Goal: Task Accomplishment & Management: Manage account settings

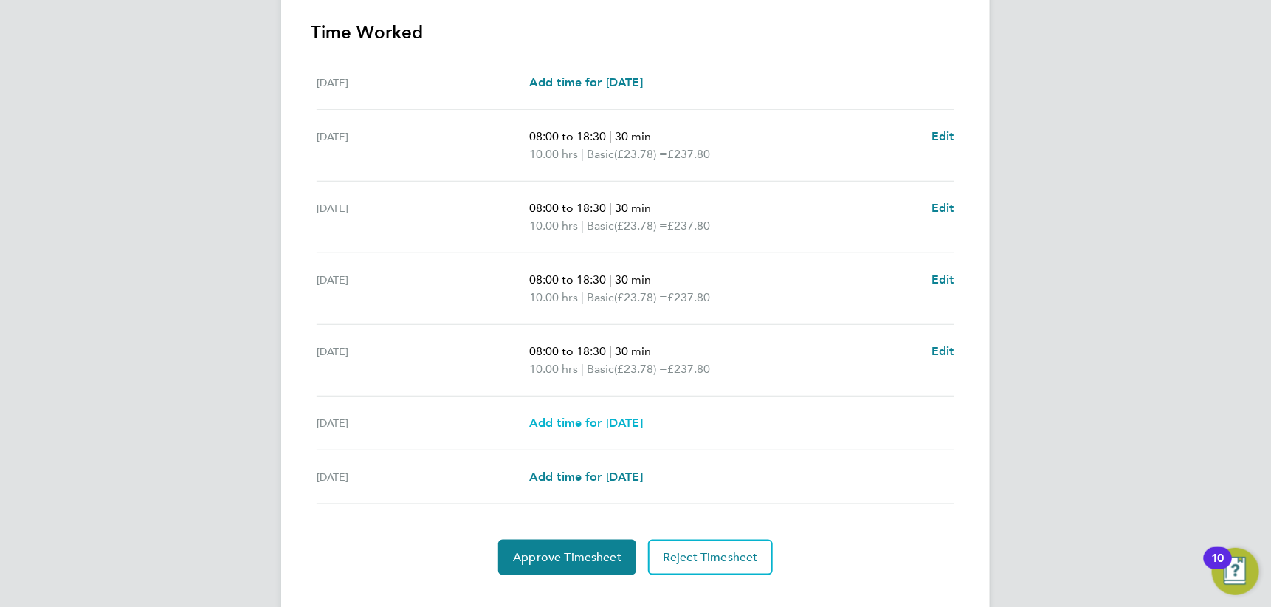
scroll to position [441, 0]
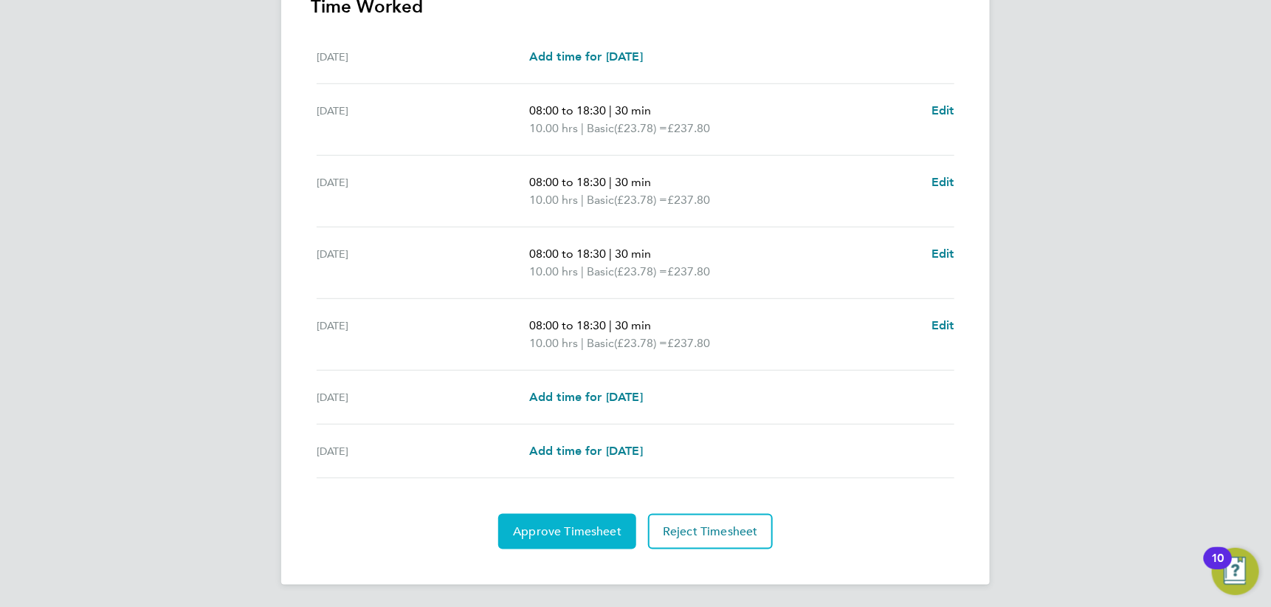
click at [578, 532] on span "Approve Timesheet" at bounding box center [567, 531] width 108 height 15
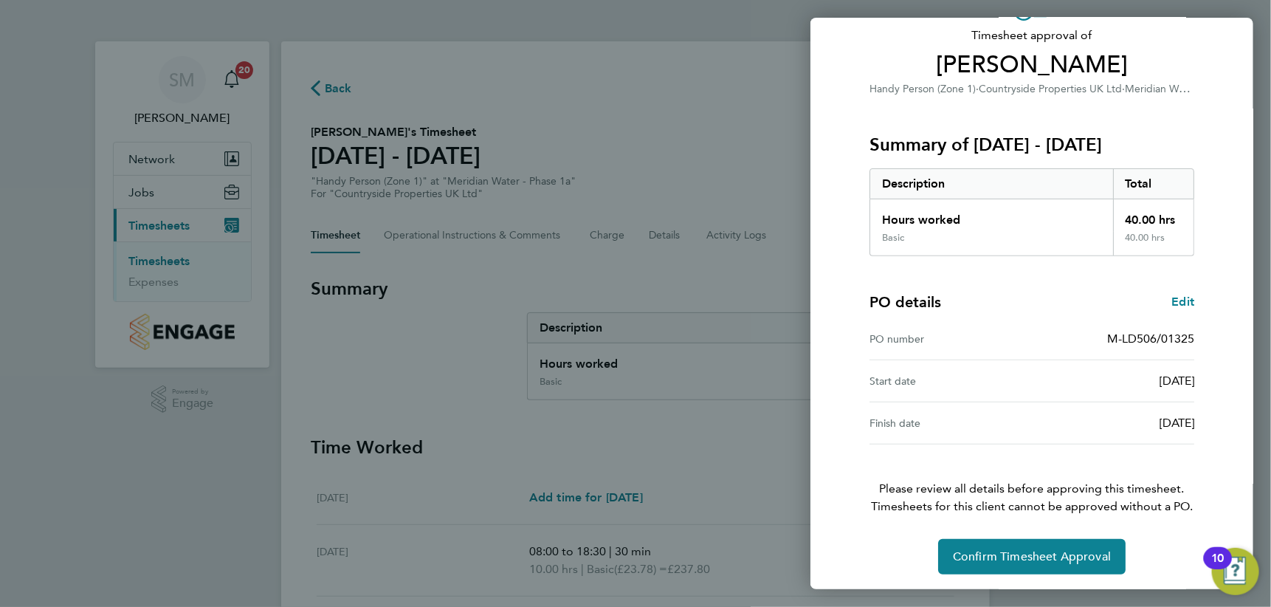
scroll to position [99, 0]
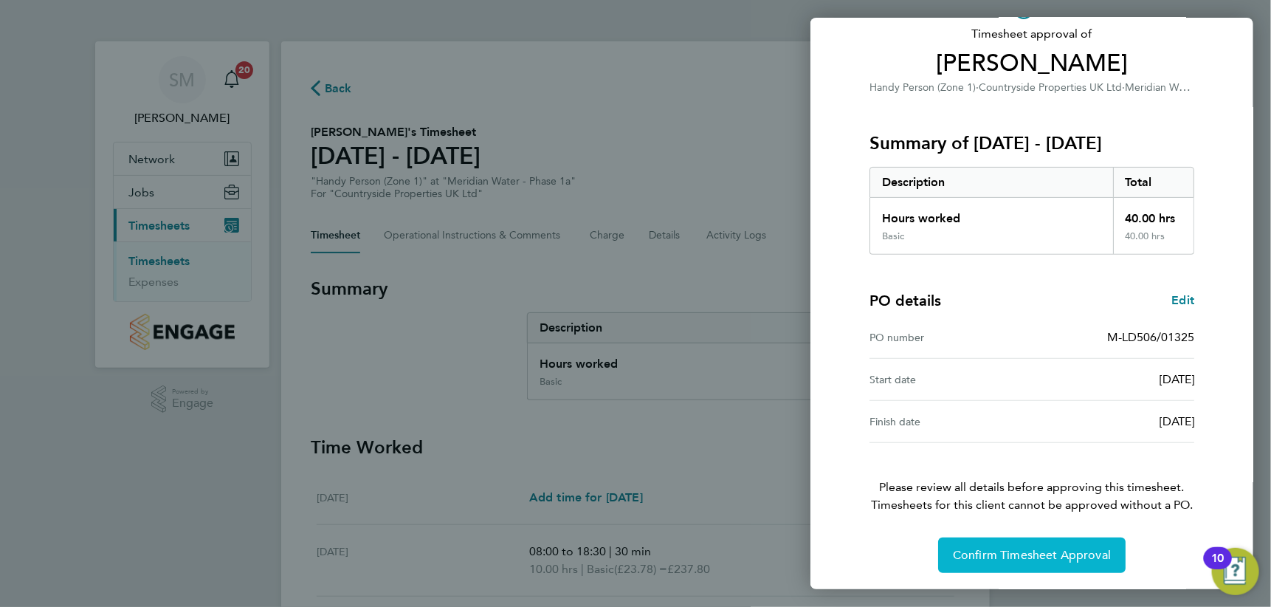
click at [1035, 551] on span "Confirm Timesheet Approval" at bounding box center [1032, 555] width 158 height 15
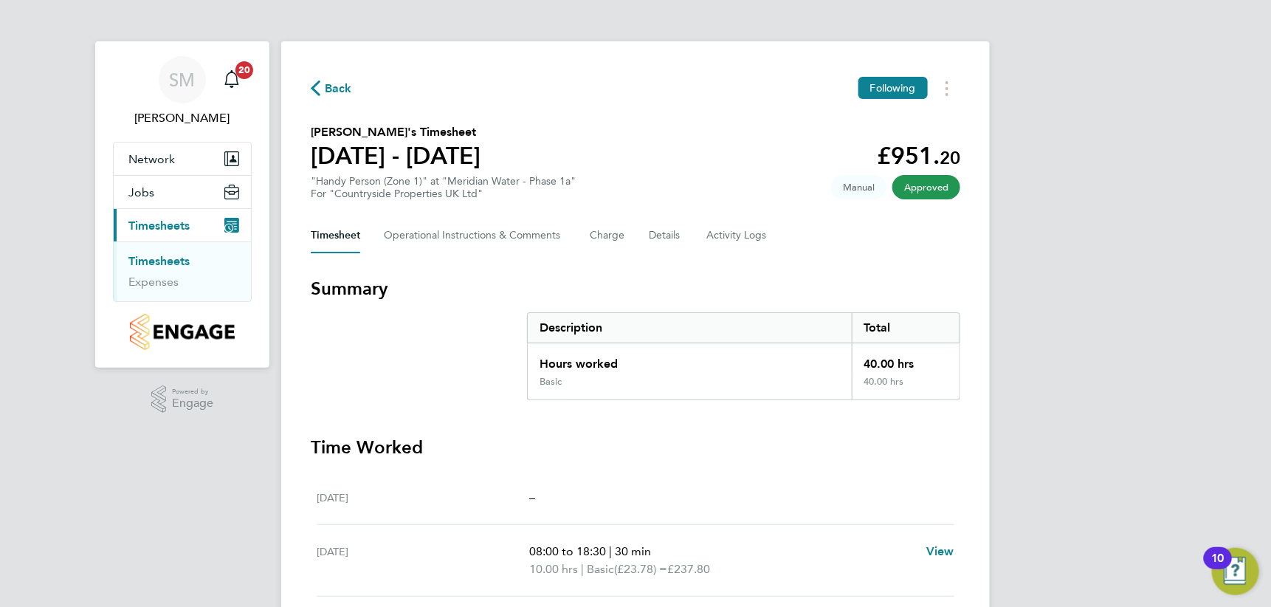
click at [159, 261] on link "Timesheets" at bounding box center [158, 261] width 61 height 14
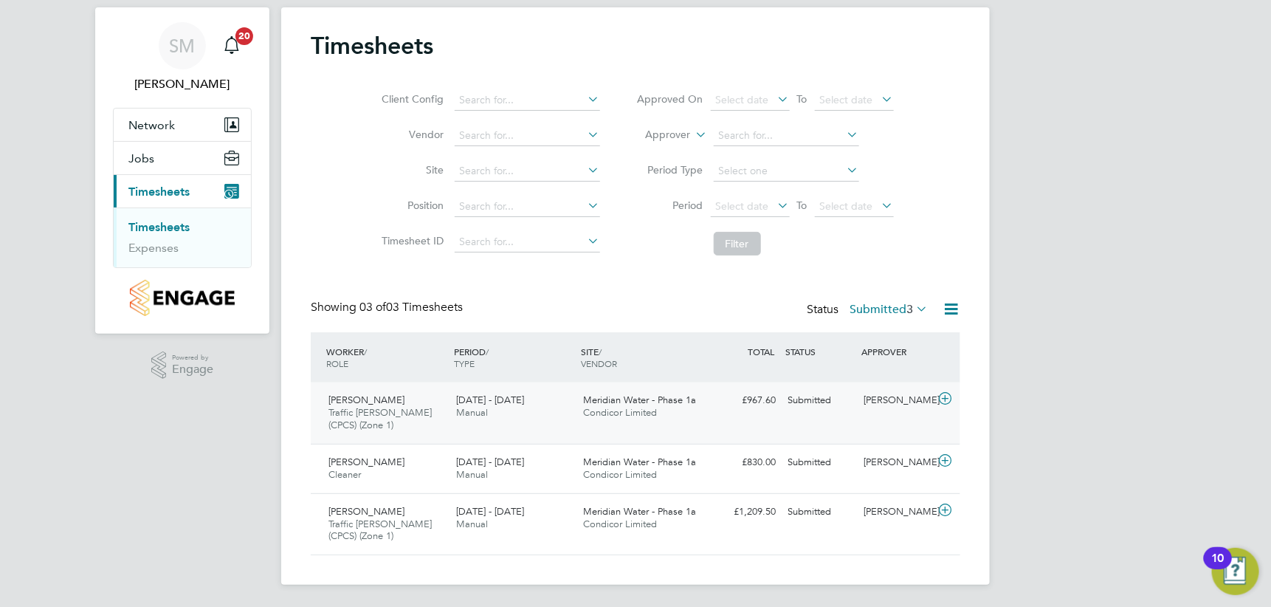
click at [947, 397] on icon at bounding box center [945, 399] width 18 height 12
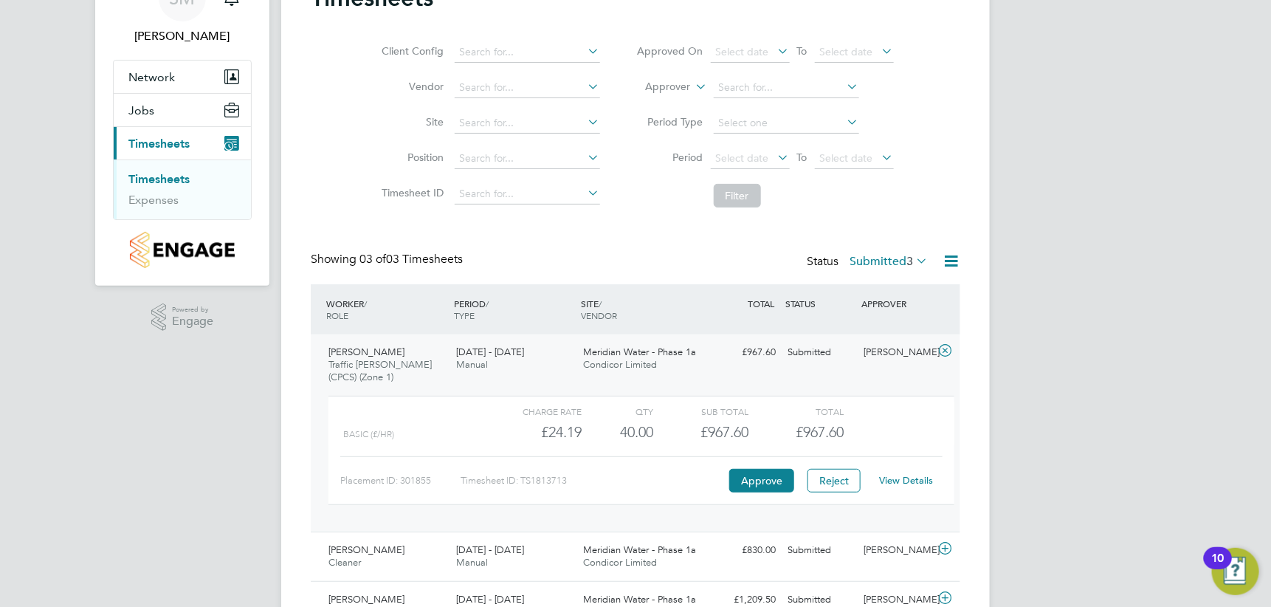
scroll to position [108, 0]
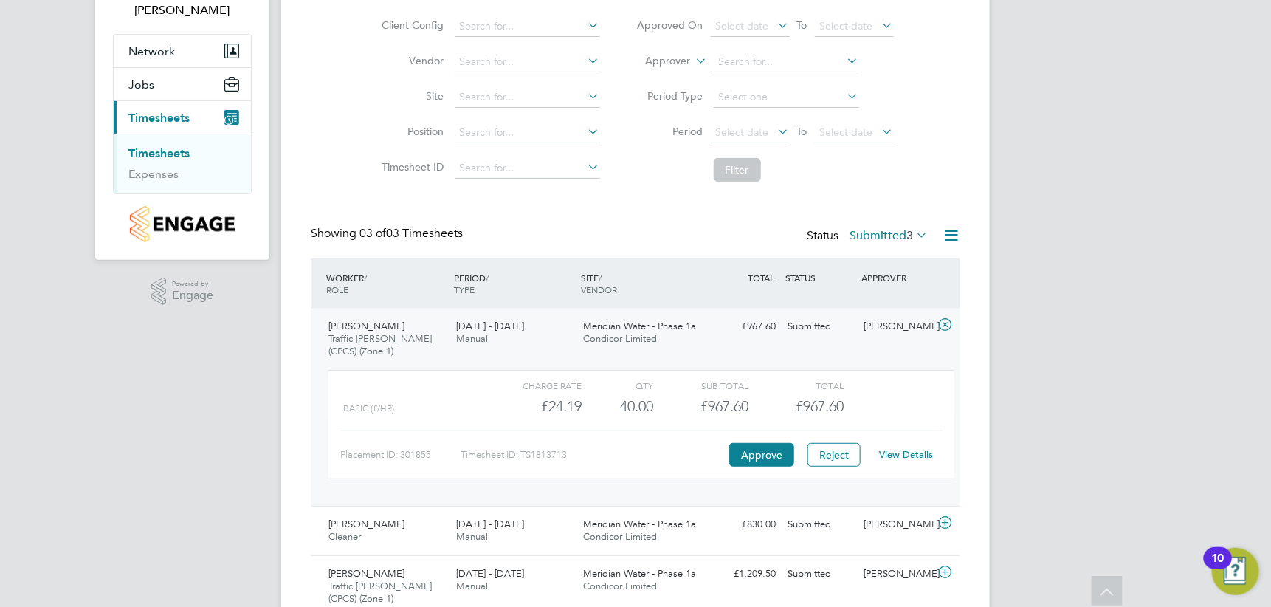
click at [898, 453] on link "View Details" at bounding box center [907, 454] width 54 height 13
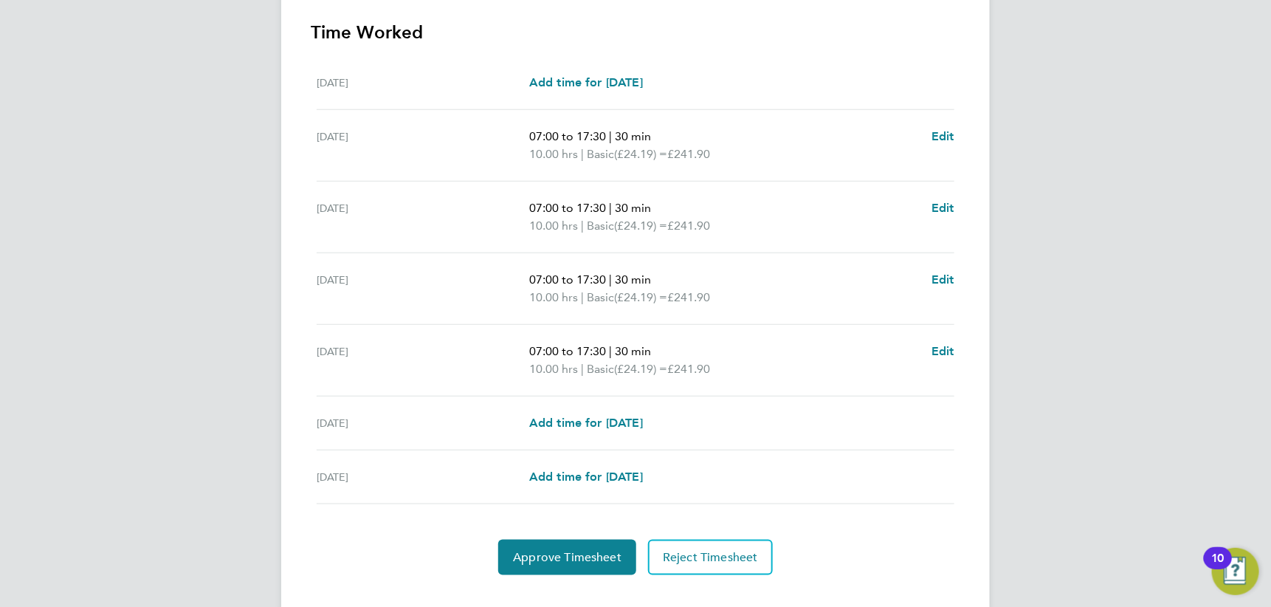
scroll to position [441, 0]
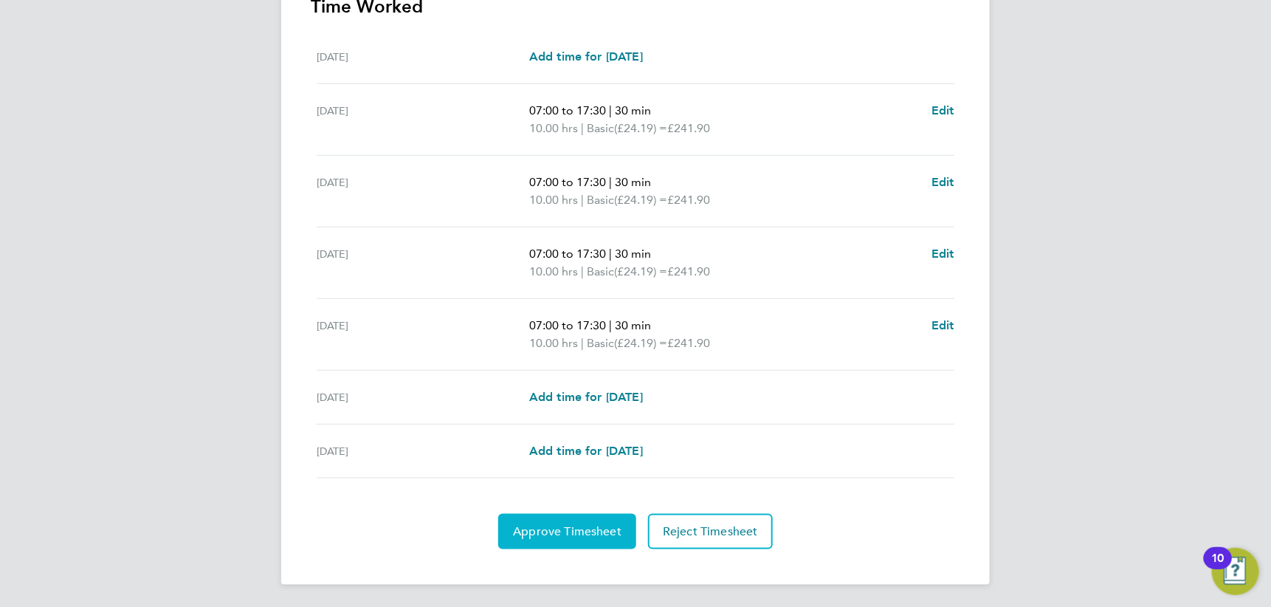
click at [573, 531] on span "Approve Timesheet" at bounding box center [567, 531] width 108 height 15
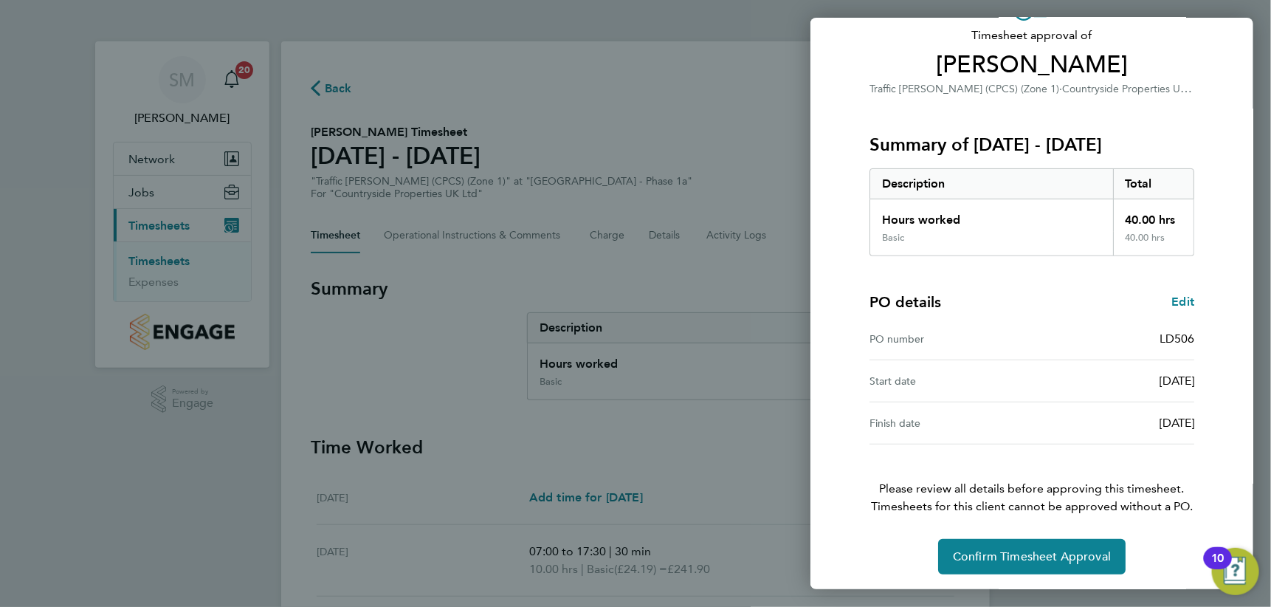
scroll to position [99, 0]
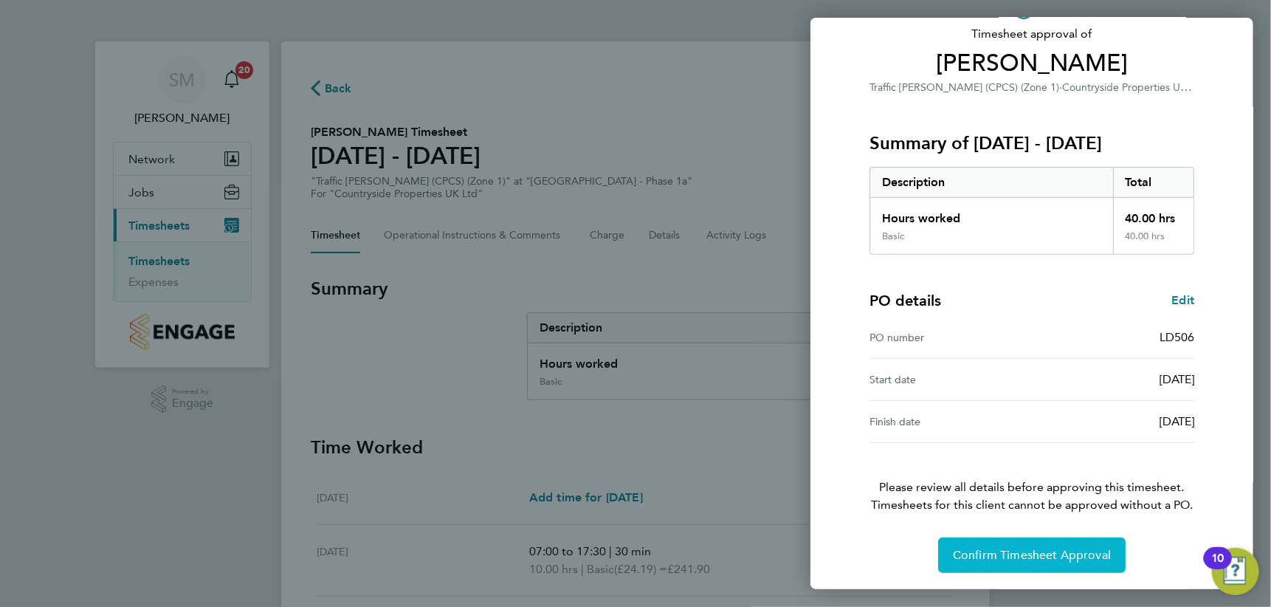
click at [1013, 549] on span "Confirm Timesheet Approval" at bounding box center [1032, 555] width 158 height 15
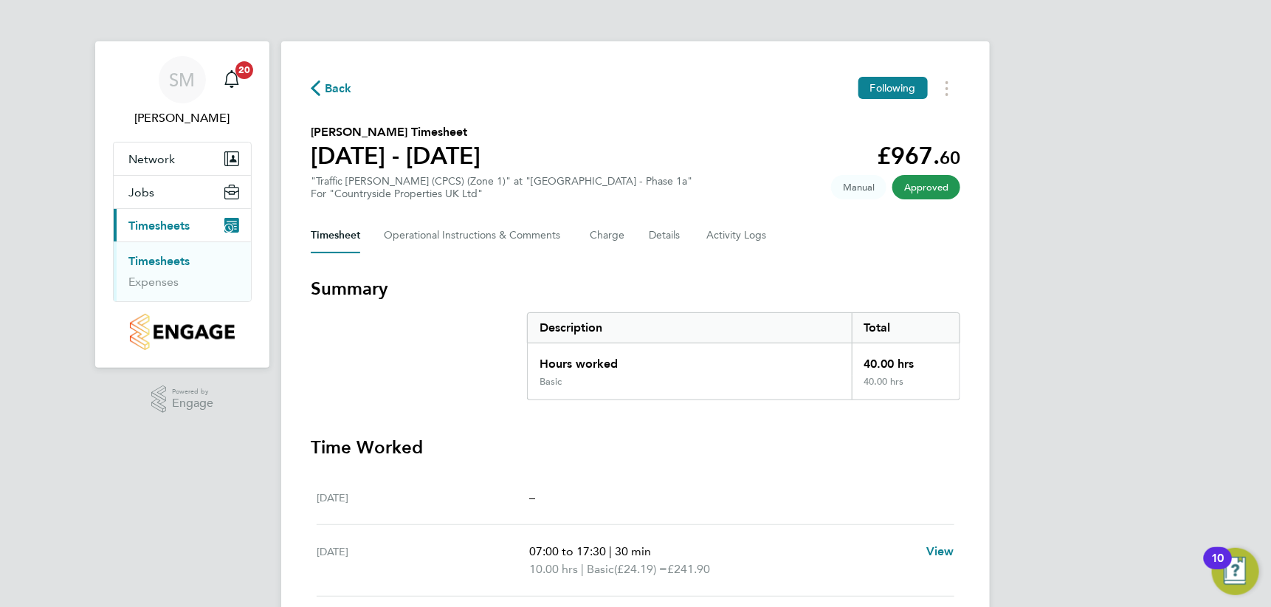
click at [165, 264] on link "Timesheets" at bounding box center [158, 261] width 61 height 14
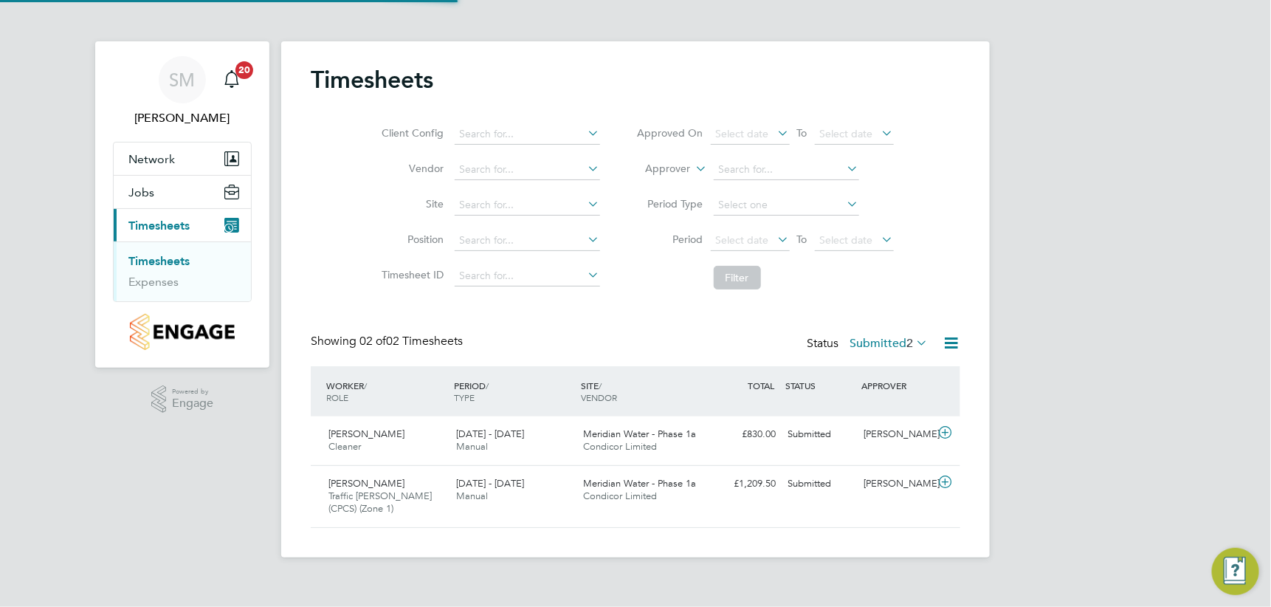
scroll to position [38, 128]
click at [607, 435] on span "Meridian Water - Phase 1a" at bounding box center [640, 433] width 113 height 13
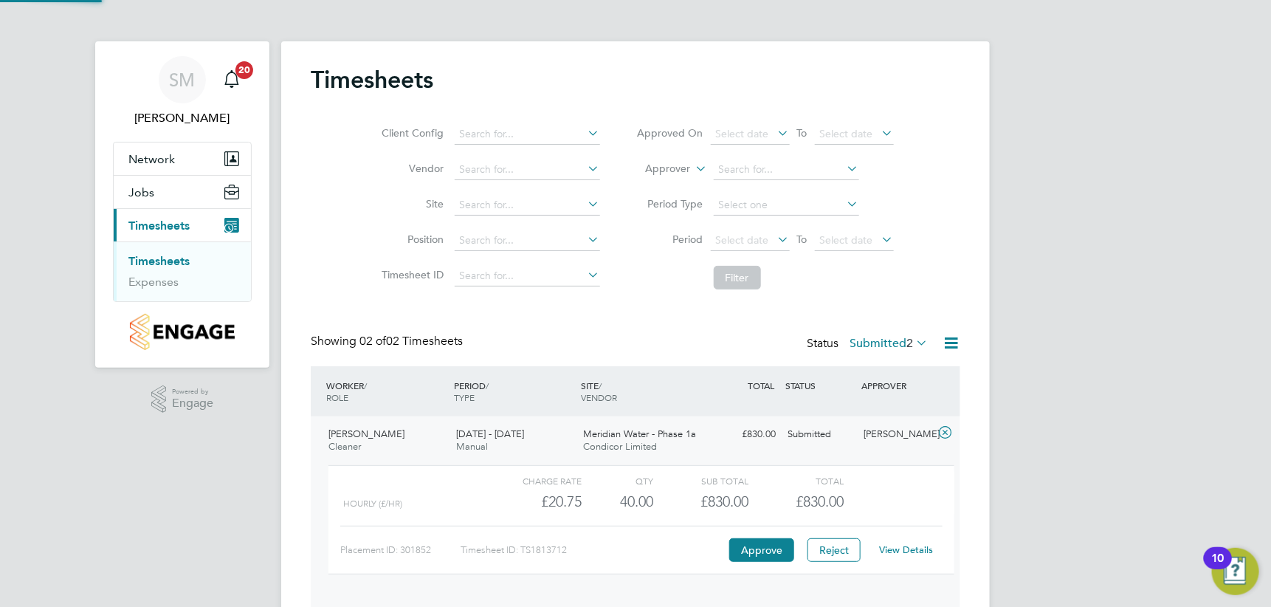
scroll to position [24, 144]
click at [903, 551] on link "View Details" at bounding box center [907, 549] width 54 height 13
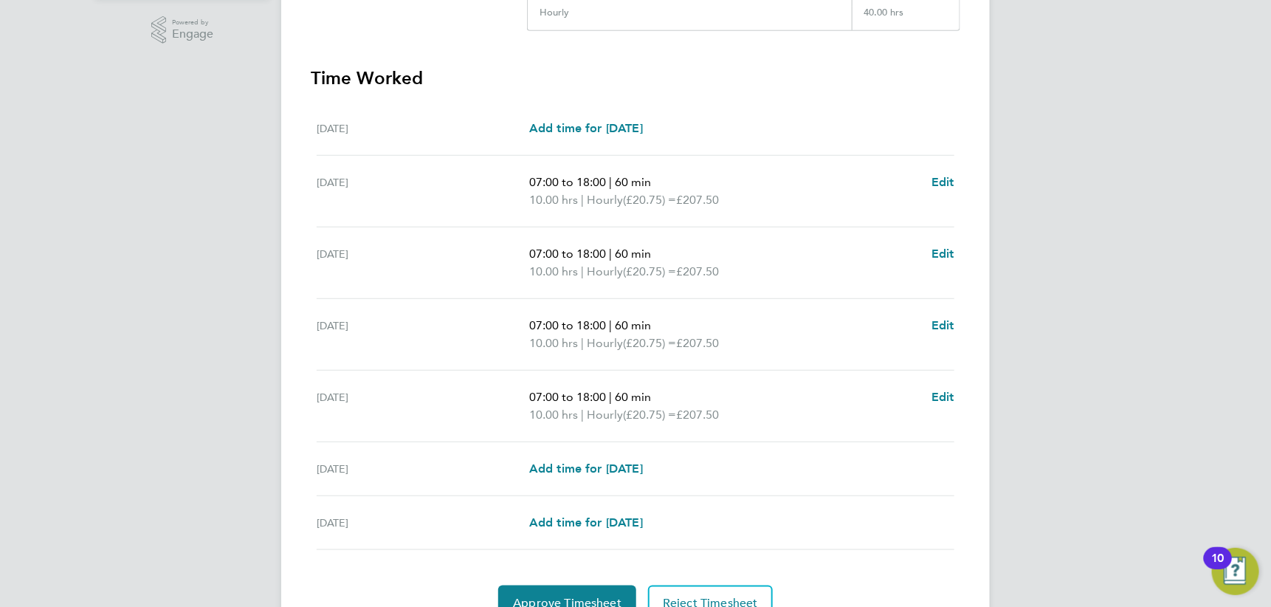
scroll to position [441, 0]
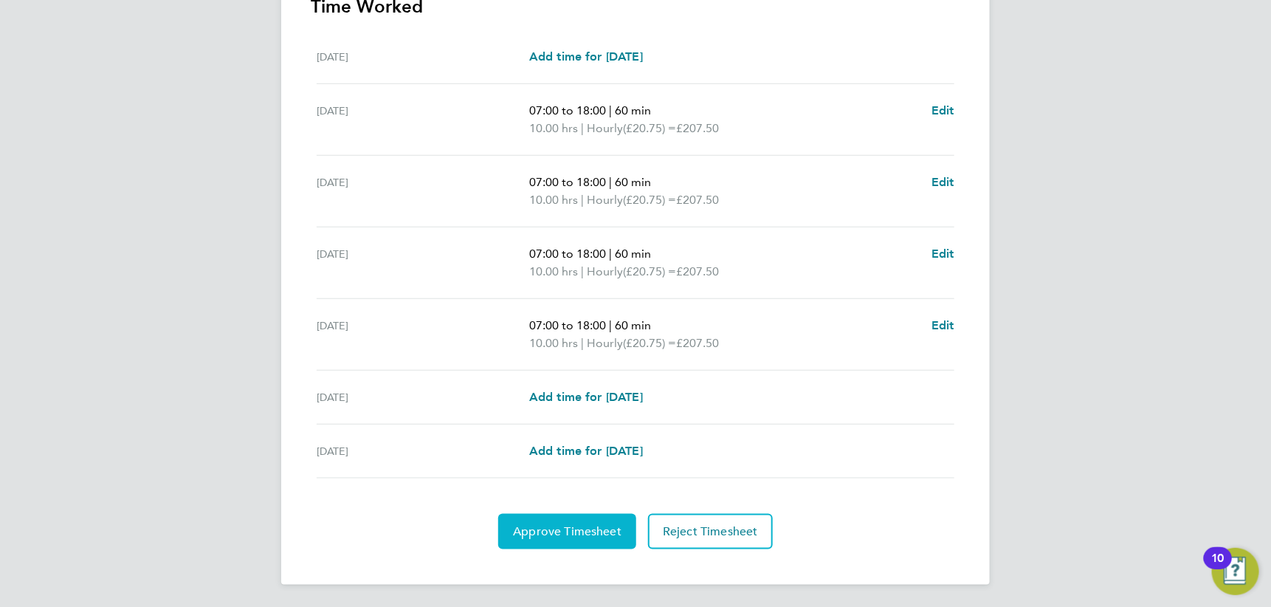
click at [567, 537] on button "Approve Timesheet" at bounding box center [567, 531] width 138 height 35
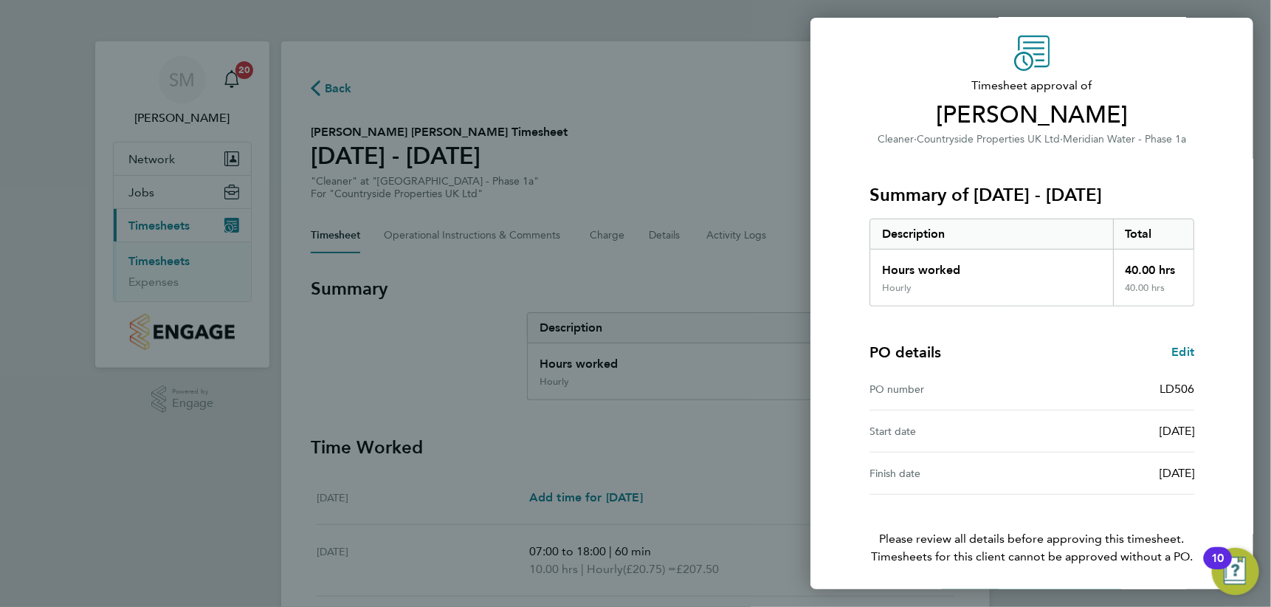
scroll to position [99, 0]
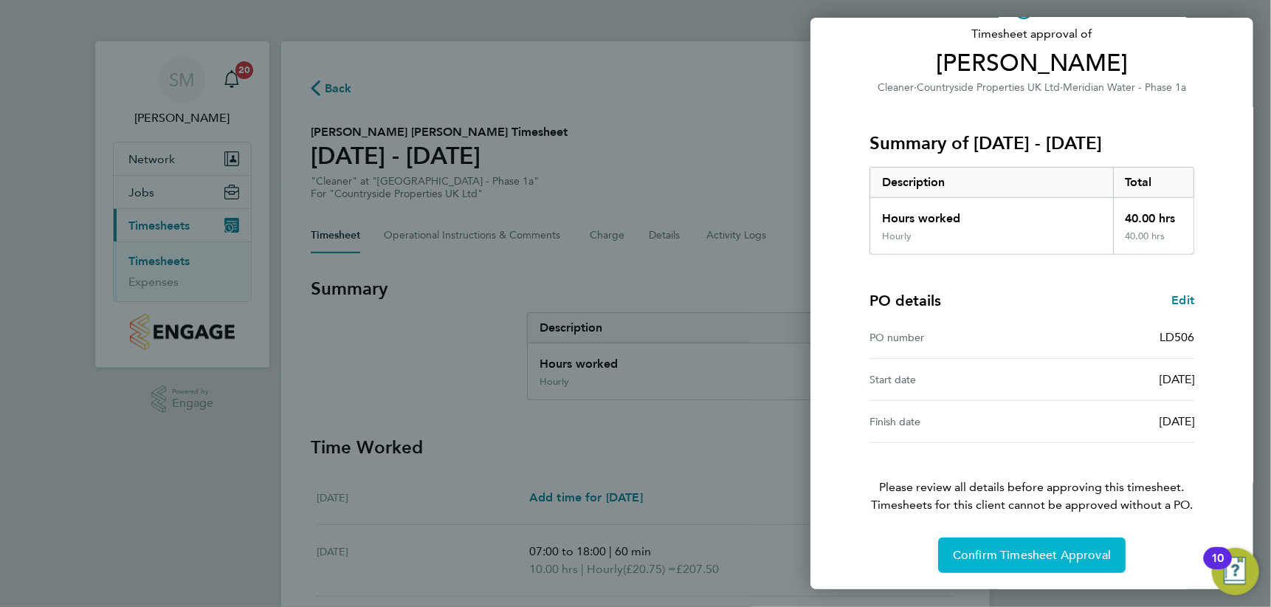
click at [1013, 565] on button "Confirm Timesheet Approval" at bounding box center [1031, 554] width 187 height 35
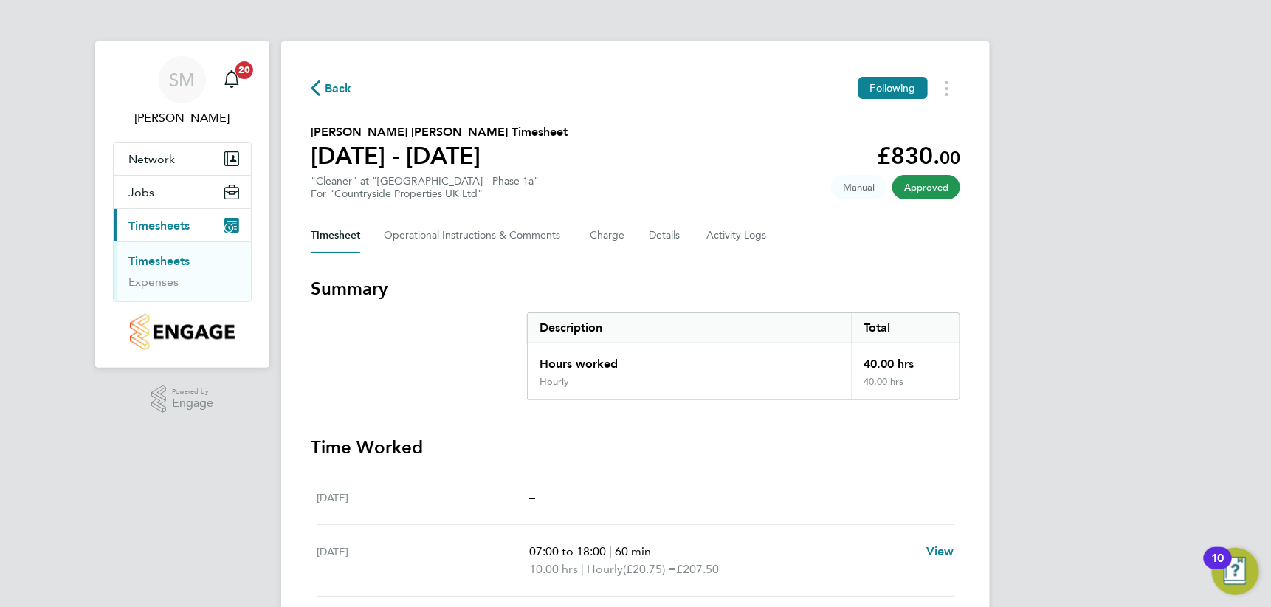
click at [167, 258] on link "Timesheets" at bounding box center [158, 261] width 61 height 14
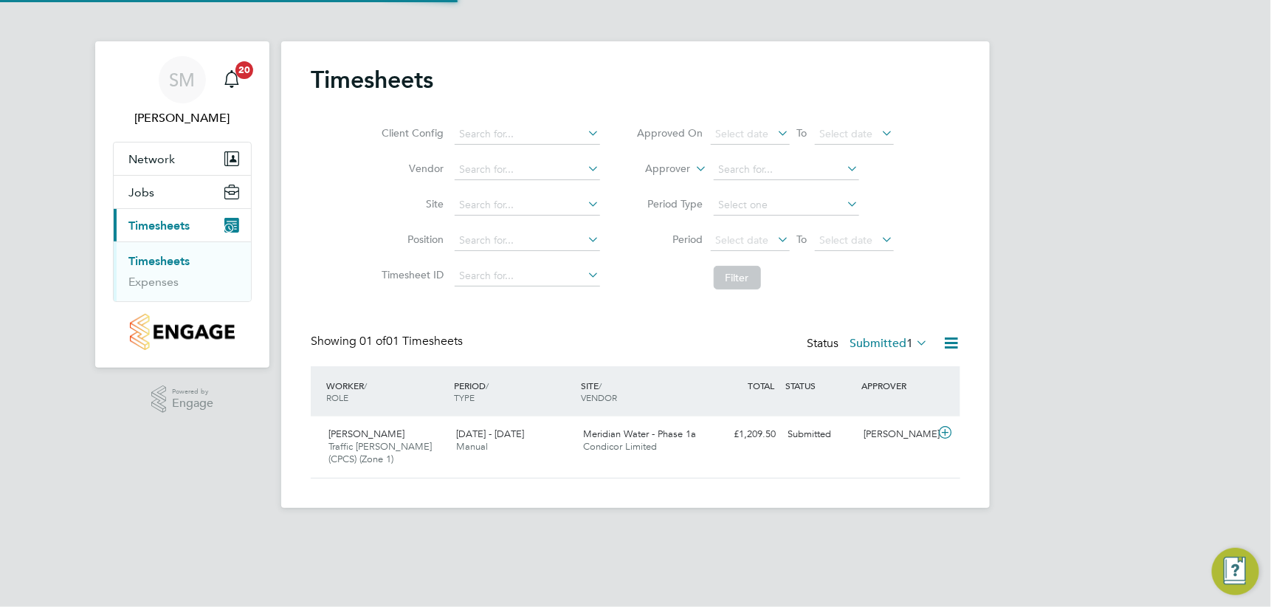
scroll to position [38, 128]
click at [373, 436] on span "[PERSON_NAME]" at bounding box center [366, 433] width 76 height 13
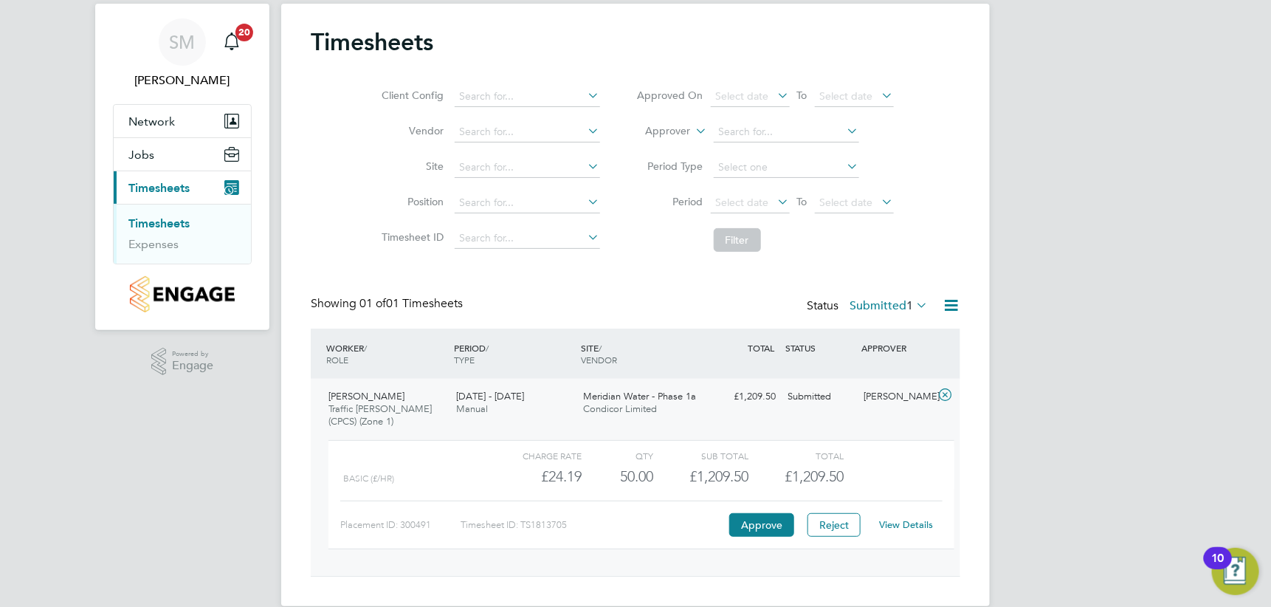
scroll to position [59, 0]
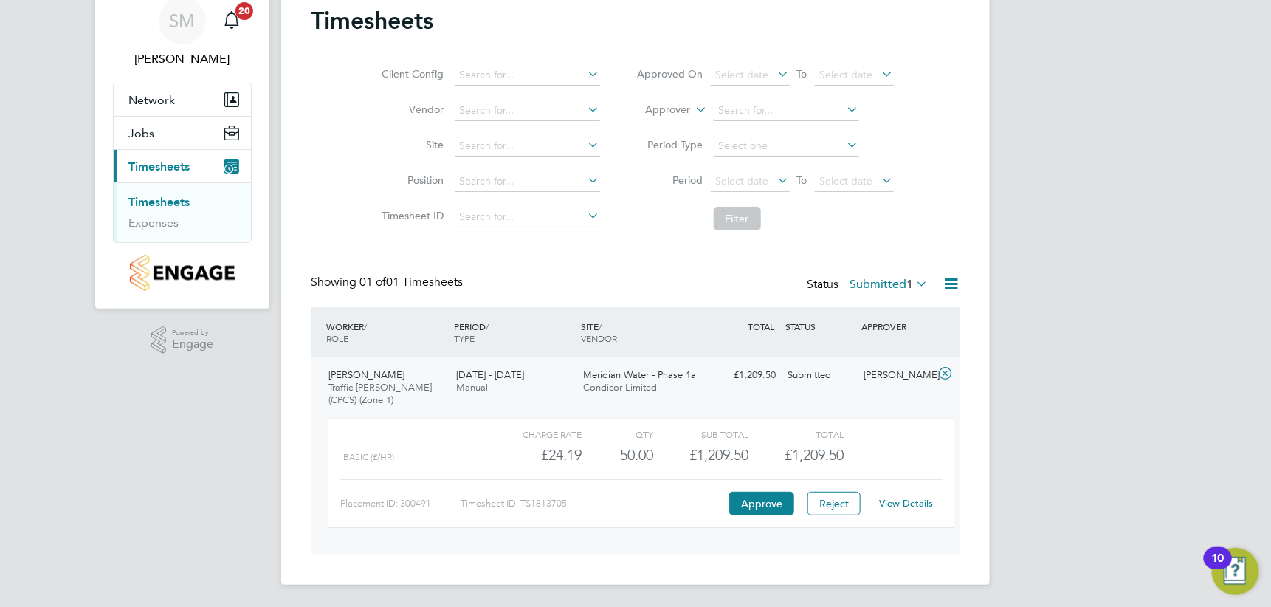
click at [900, 506] on link "View Details" at bounding box center [907, 503] width 54 height 13
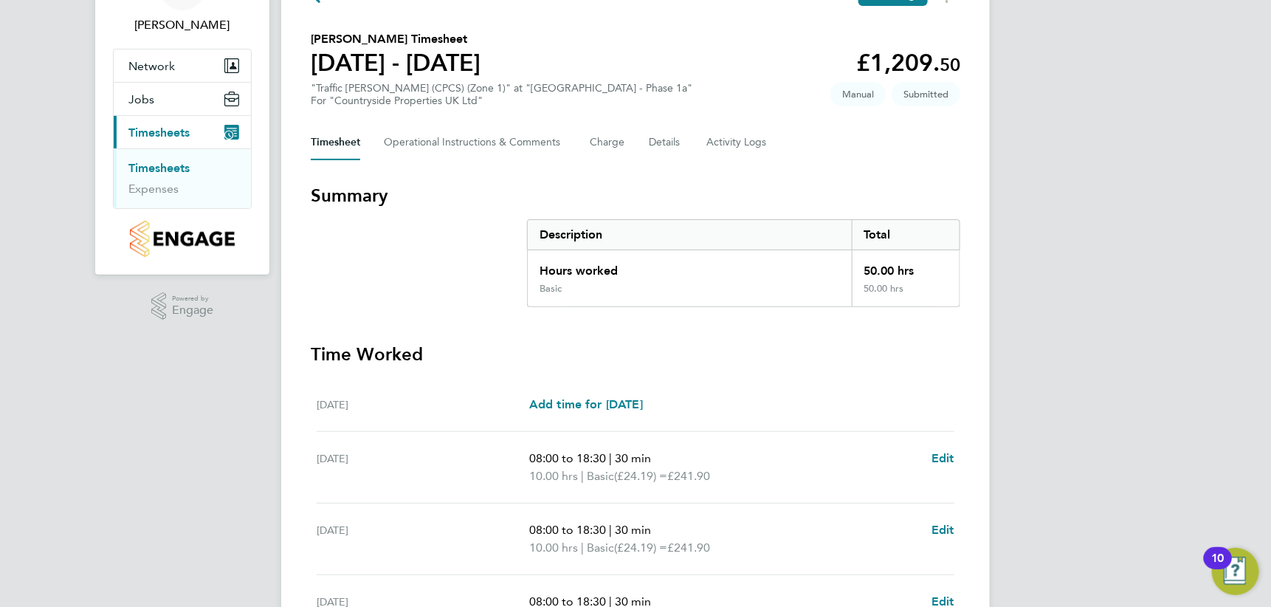
scroll to position [74, 0]
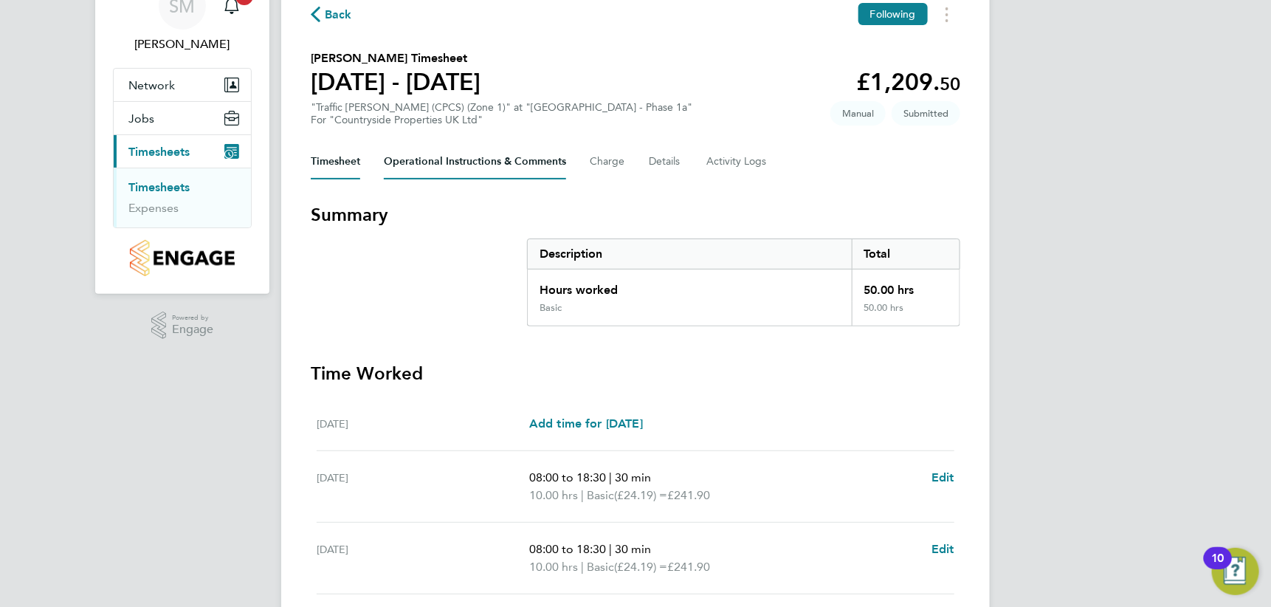
click at [512, 165] on Comments-tab "Operational Instructions & Comments" at bounding box center [475, 161] width 182 height 35
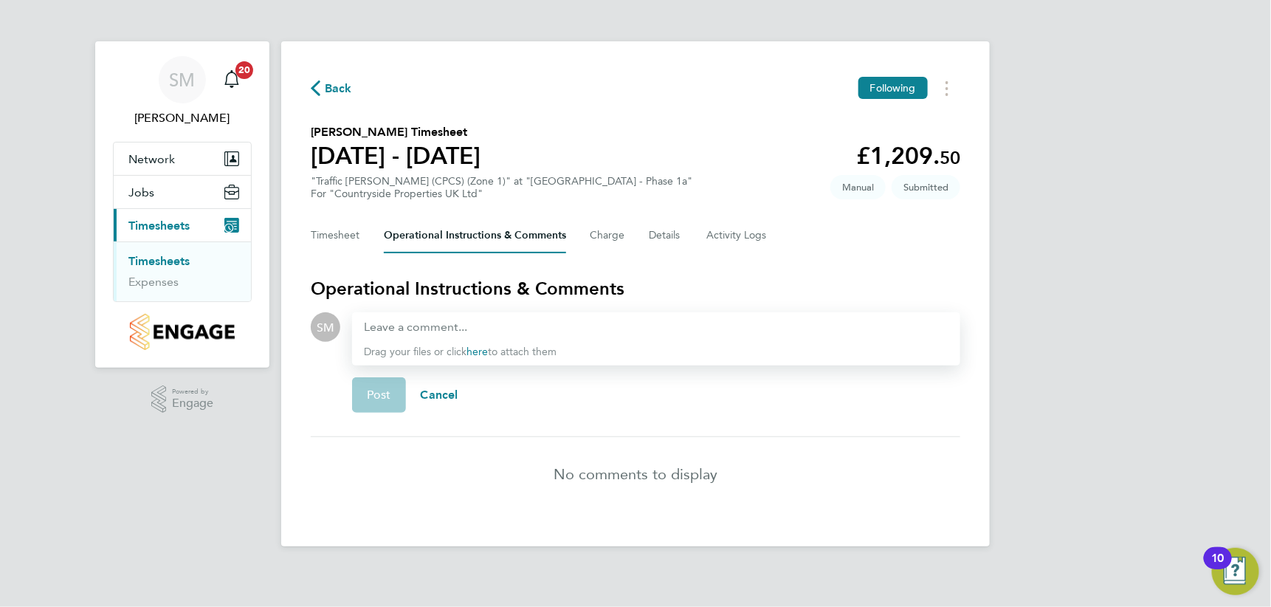
click at [334, 90] on span "Back" at bounding box center [338, 89] width 27 height 18
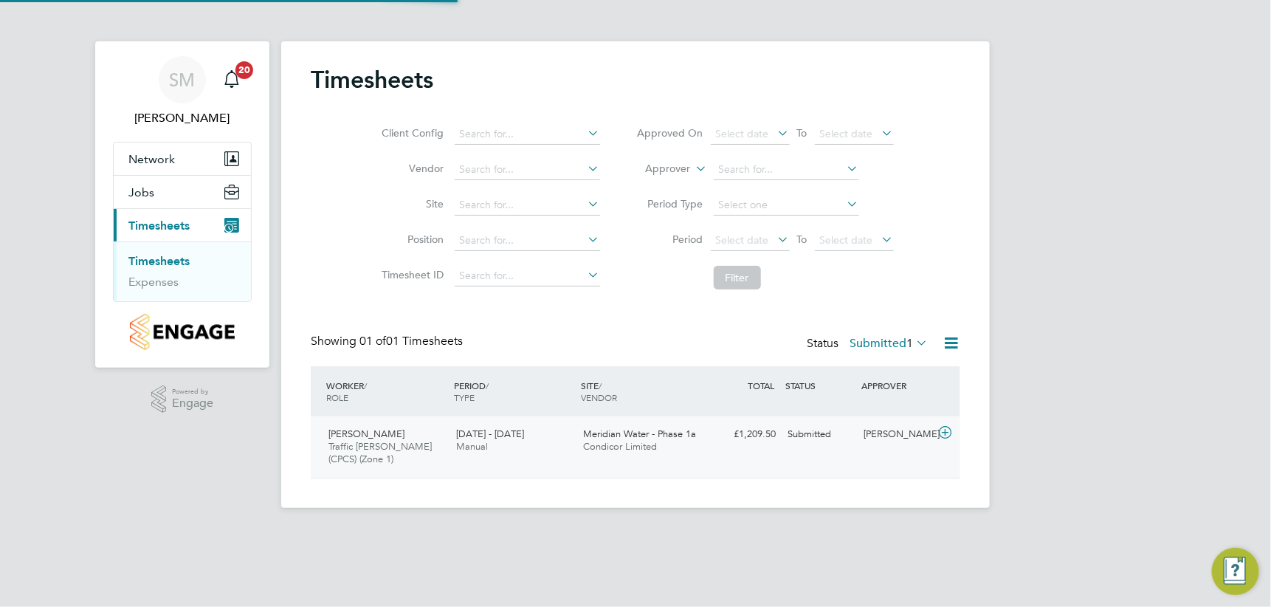
scroll to position [38, 128]
click at [375, 435] on span "[PERSON_NAME]" at bounding box center [366, 433] width 76 height 13
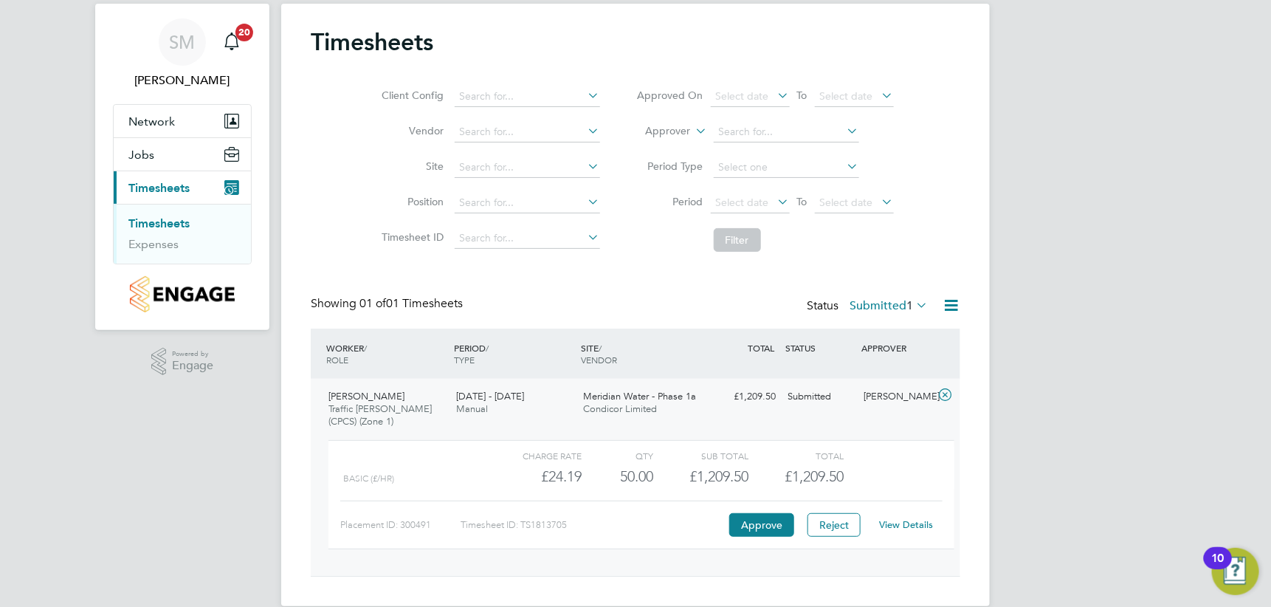
scroll to position [59, 0]
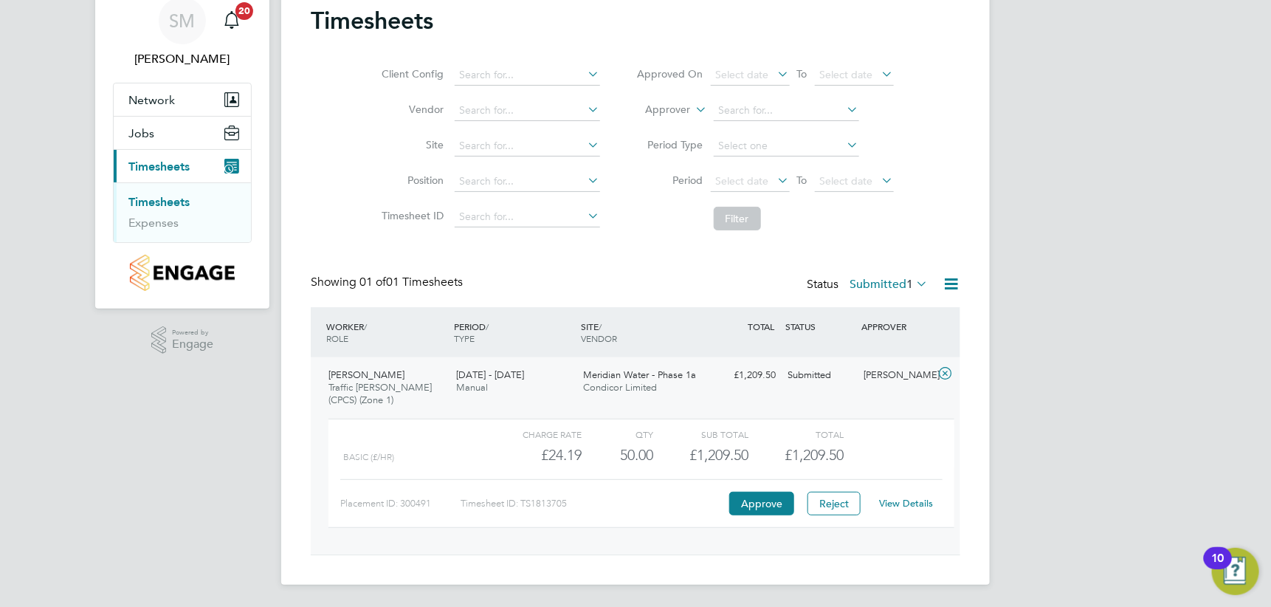
click at [894, 502] on link "View Details" at bounding box center [907, 503] width 54 height 13
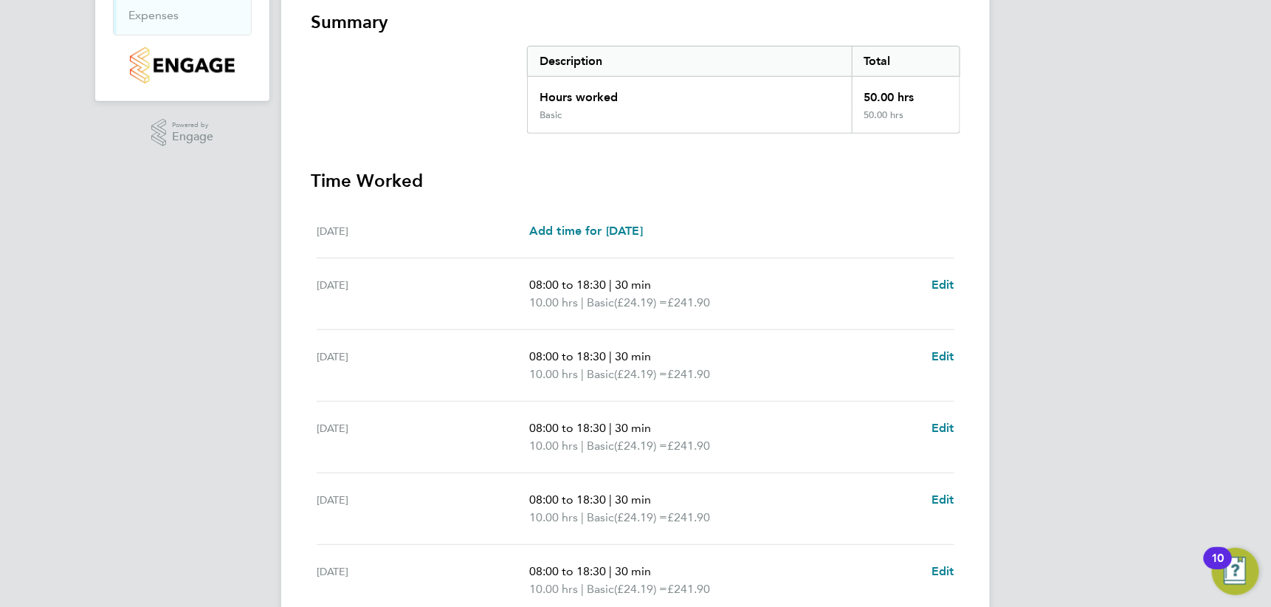
scroll to position [458, 0]
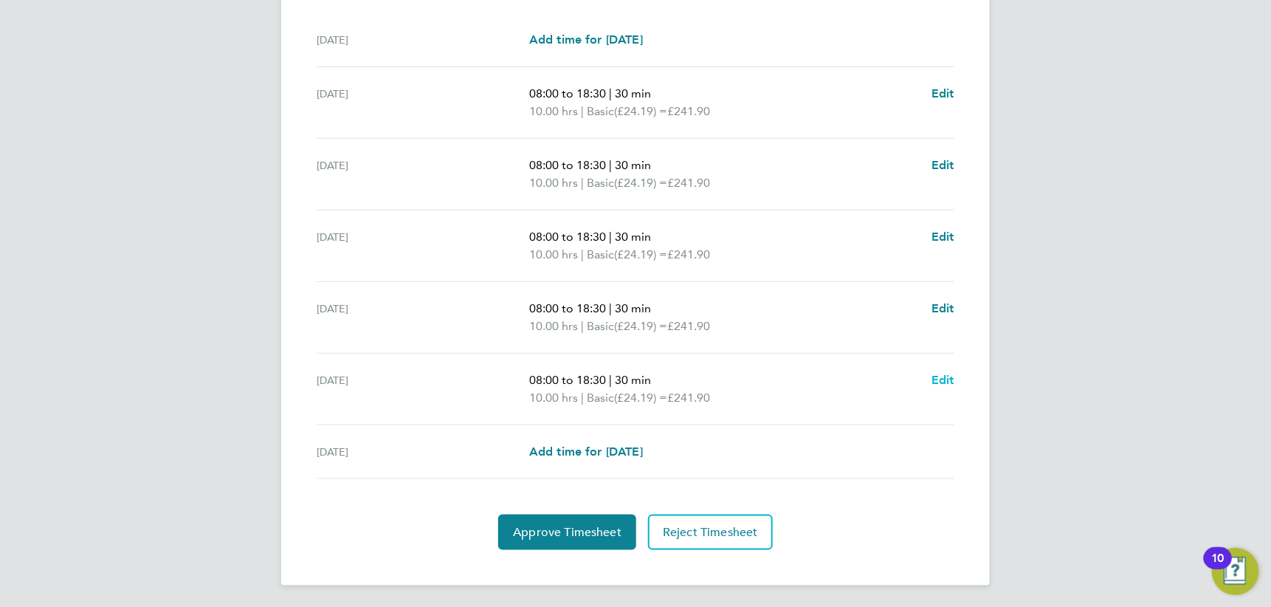
click at [940, 378] on span "Edit" at bounding box center [942, 380] width 23 height 14
select select "30"
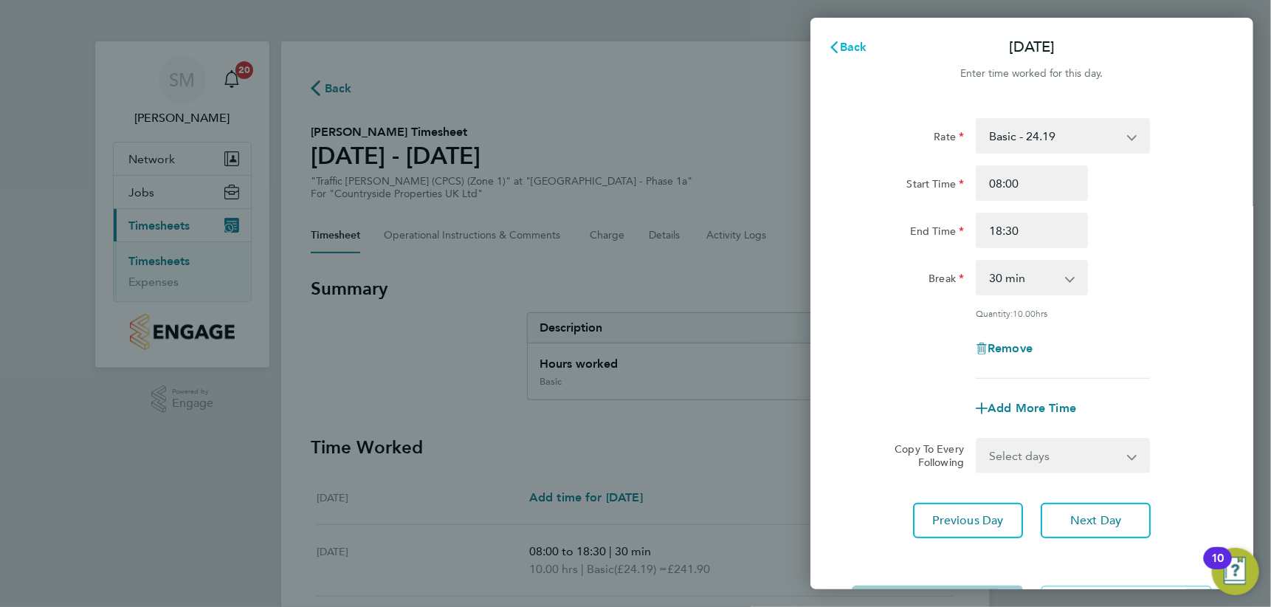
click at [844, 42] on span "Back" at bounding box center [853, 47] width 27 height 14
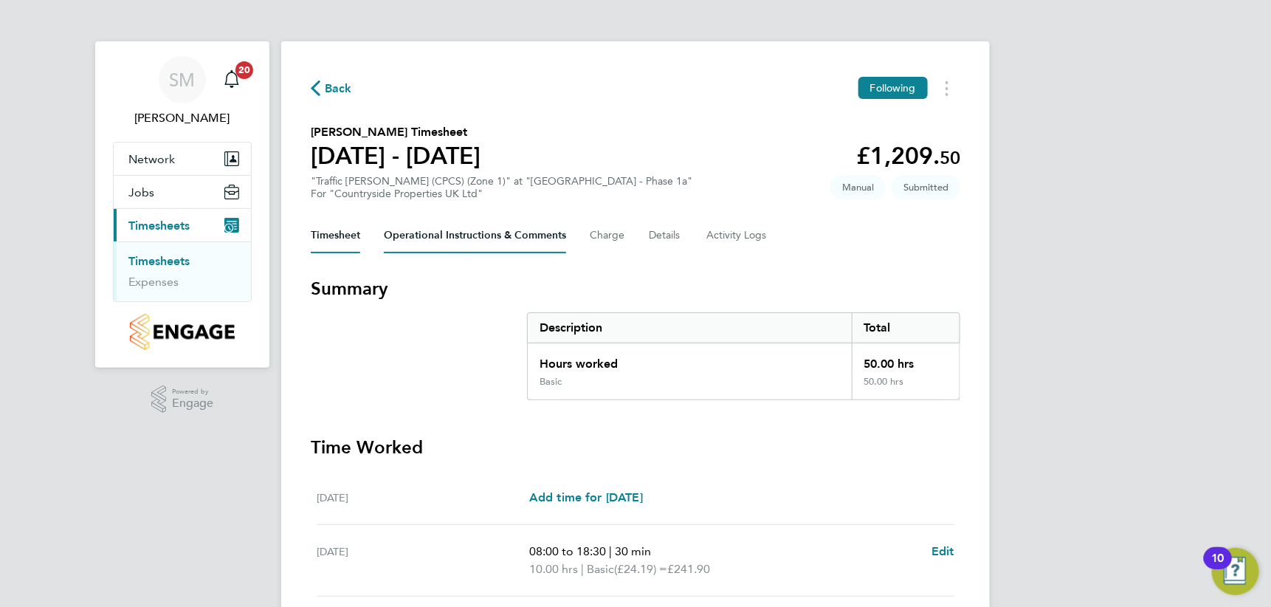
click at [480, 235] on Comments-tab "Operational Instructions & Comments" at bounding box center [475, 235] width 182 height 35
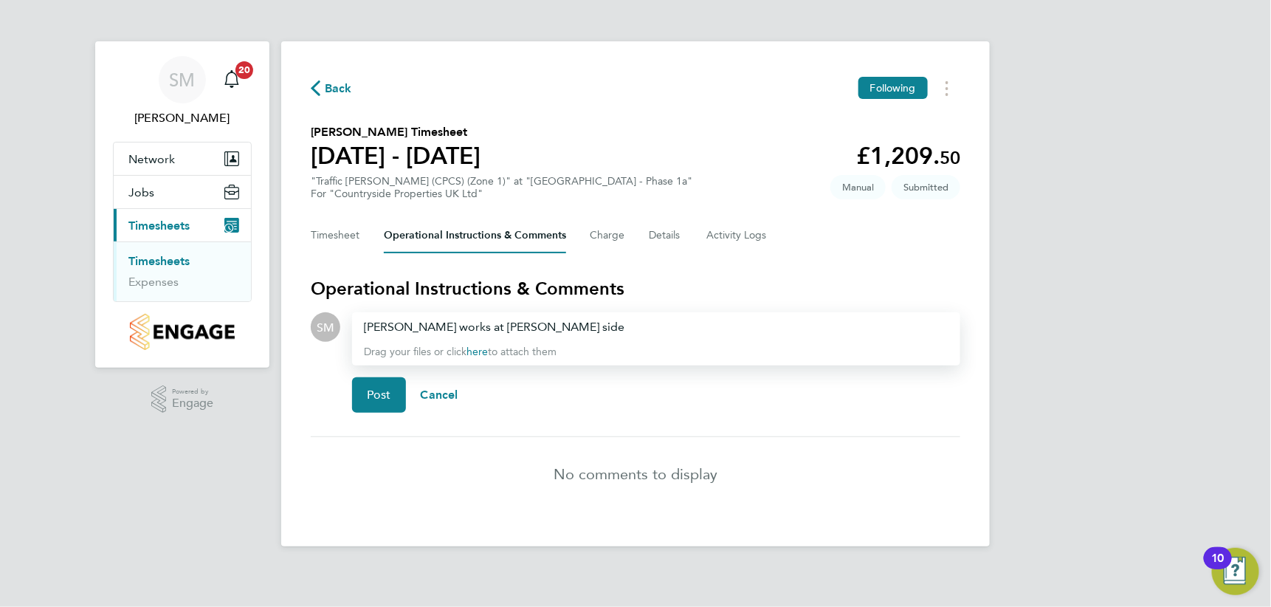
click at [443, 325] on div "[PERSON_NAME] works at [PERSON_NAME] side" at bounding box center [656, 327] width 585 height 18
click at [517, 325] on div "[PERSON_NAME] worked at [PERSON_NAME] side" at bounding box center [656, 327] width 585 height 18
click at [522, 331] on div "[PERSON_NAME] worked at [PERSON_NAME] side" at bounding box center [656, 327] width 585 height 18
click at [642, 326] on div "[PERSON_NAME] worked at [PERSON_NAME] side road furniture loading -" at bounding box center [656, 327] width 585 height 18
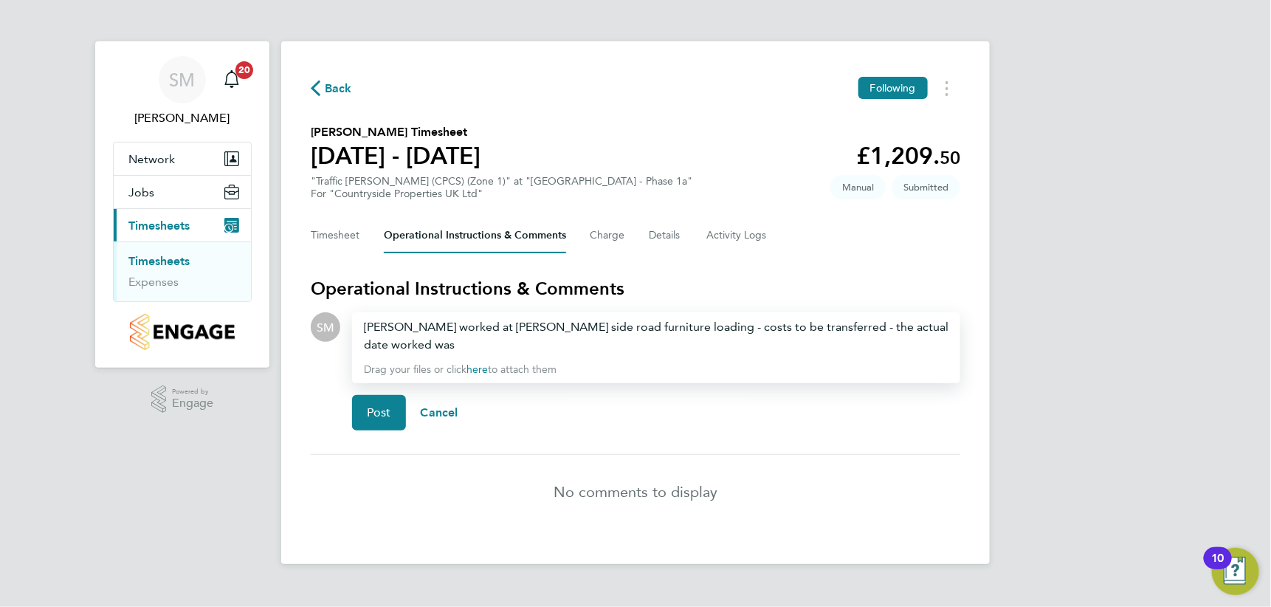
click at [932, 325] on div "[PERSON_NAME] worked at [PERSON_NAME] side road furniture loading - costs to be…" at bounding box center [656, 335] width 585 height 35
click at [377, 404] on button "Post" at bounding box center [379, 412] width 54 height 35
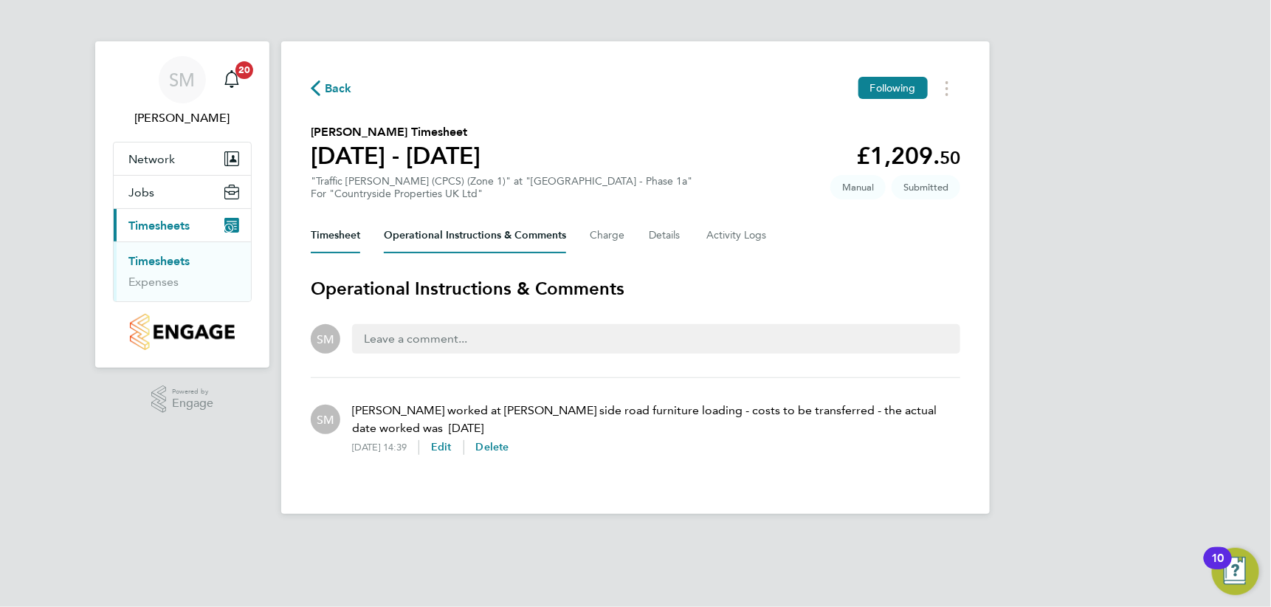
click at [346, 234] on button "Timesheet" at bounding box center [335, 235] width 49 height 35
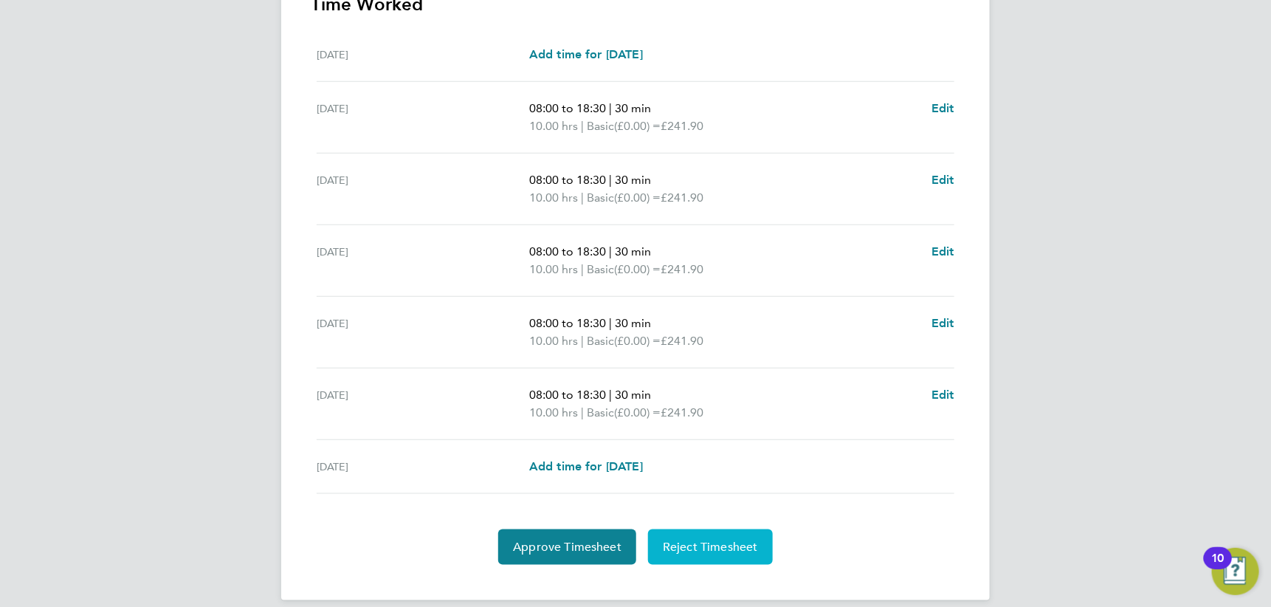
scroll to position [458, 0]
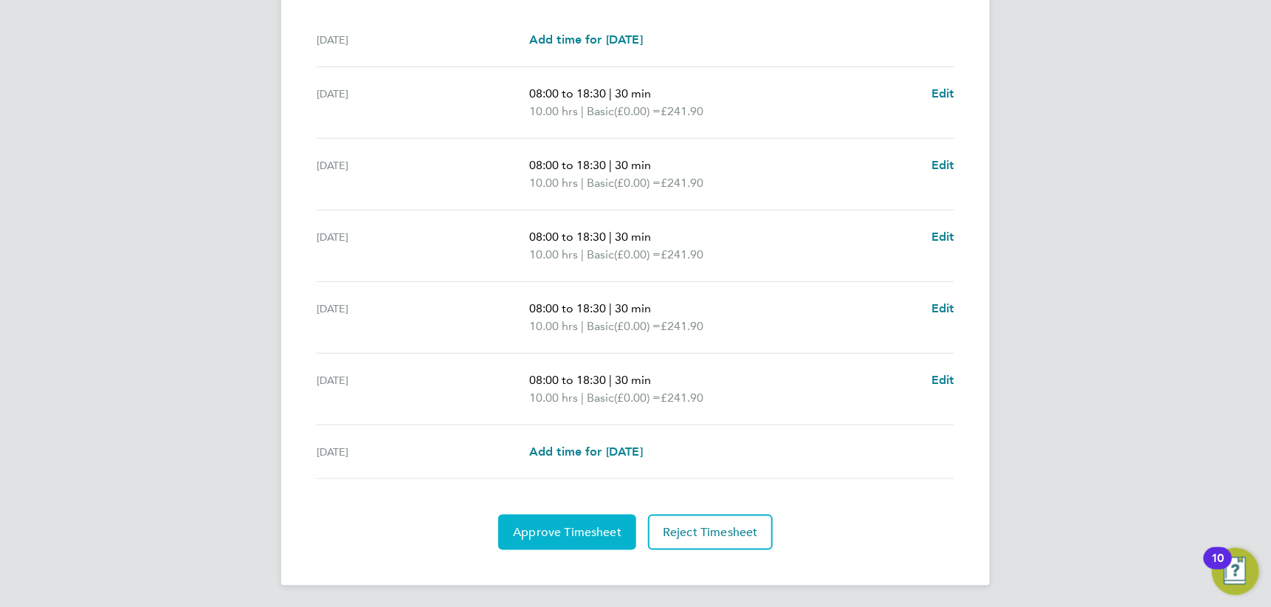
click at [565, 534] on span "Approve Timesheet" at bounding box center [567, 532] width 108 height 15
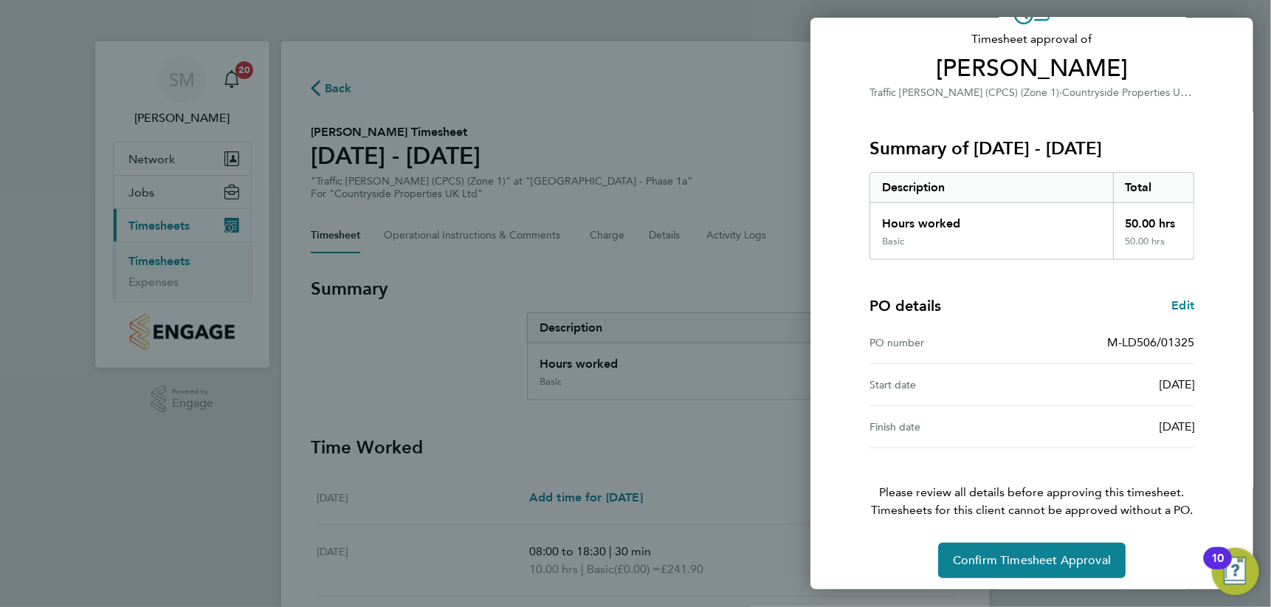
scroll to position [99, 0]
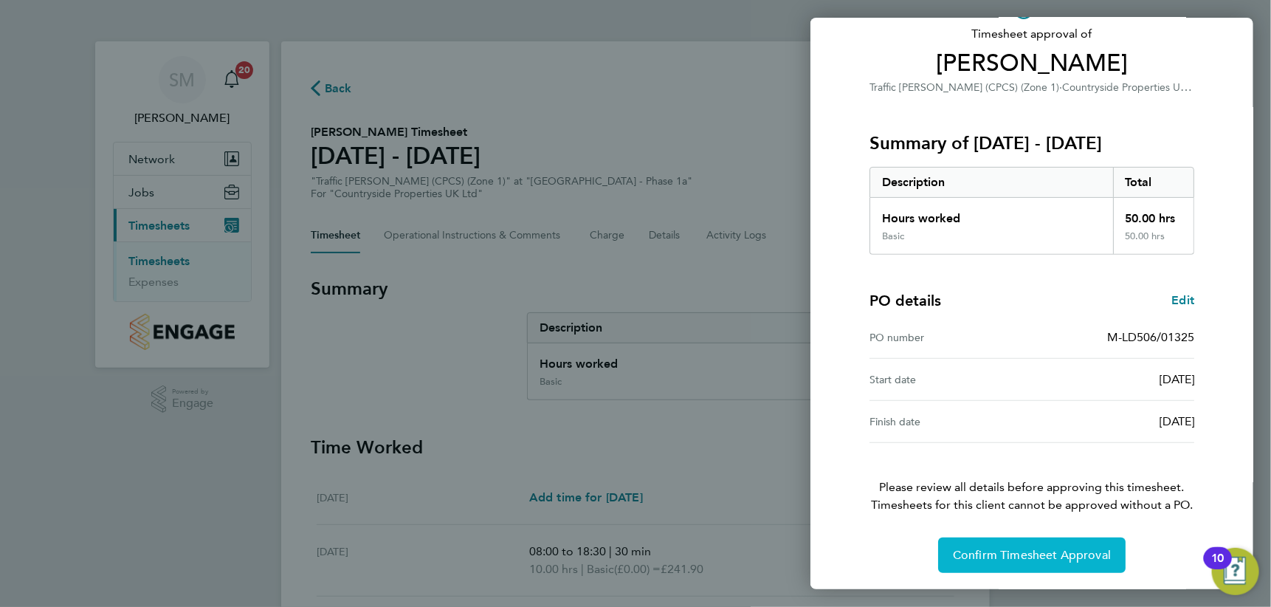
click at [1059, 548] on span "Confirm Timesheet Approval" at bounding box center [1032, 555] width 158 height 15
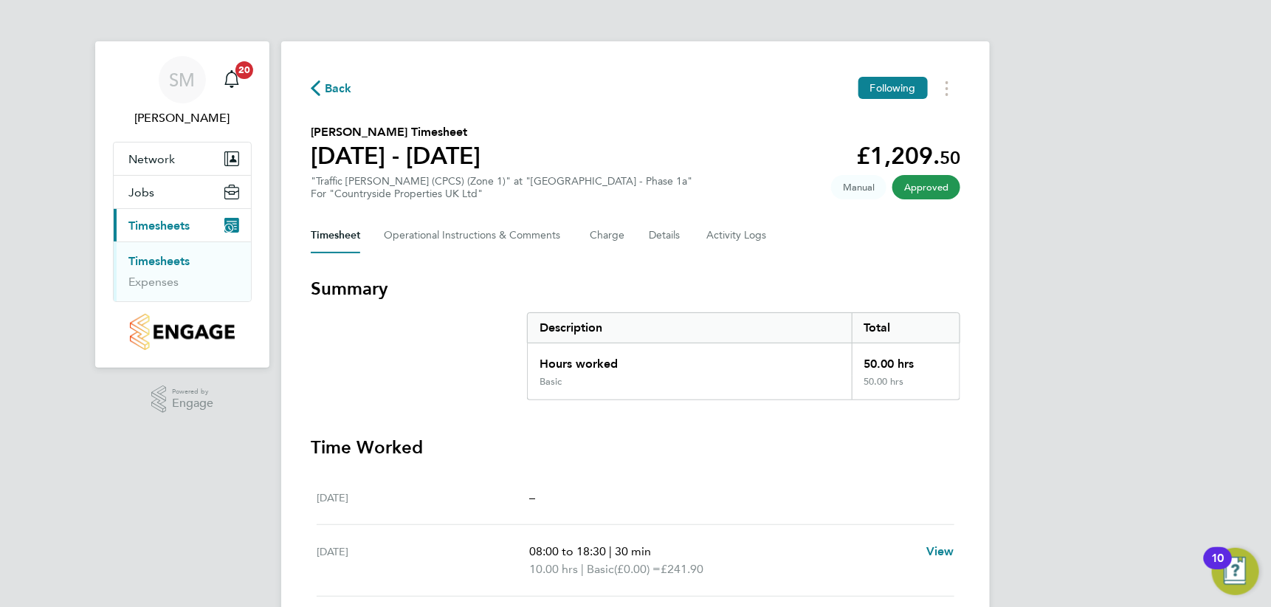
click at [148, 261] on link "Timesheets" at bounding box center [158, 261] width 61 height 14
